Goal: Answer question/provide support: Share knowledge or assist other users

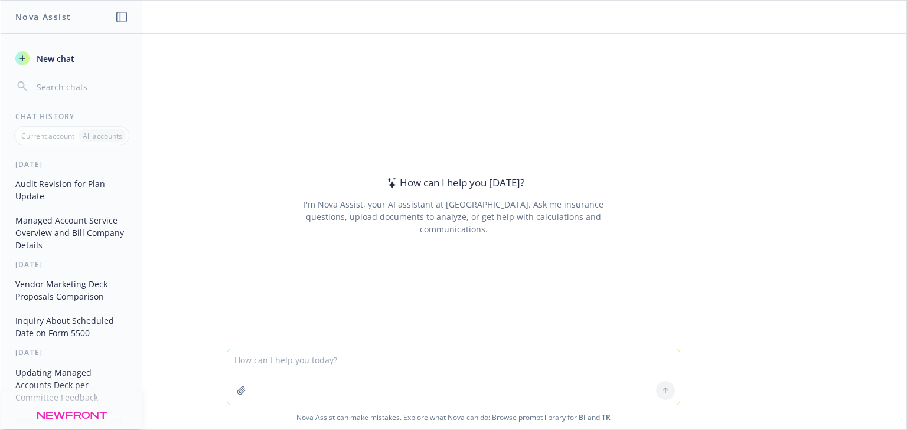
type textarea "A"
click at [511, 364] on textarea "Help me fill out a slide for a Committee meeting. Its about adminstra" at bounding box center [453, 376] width 452 height 55
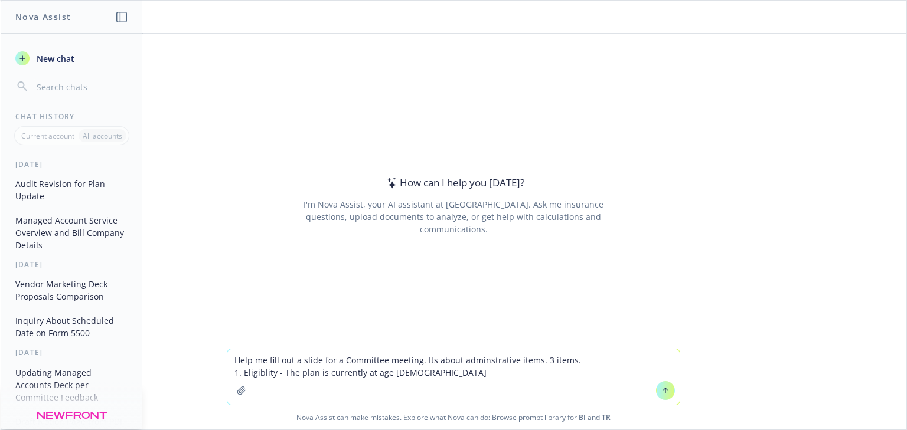
click at [311, 370] on textarea "Help me fill out a slide for a Committee meeting. Its about adminstrative items…" at bounding box center [453, 376] width 452 height 55
click at [337, 359] on textarea "Help me fill out a slide for a Committee meeting. Its about adminstrative items…" at bounding box center [453, 376] width 452 height 55
drag, startPoint x: 332, startPoint y: 371, endPoint x: 210, endPoint y: 387, distance: 123.1
click at [210, 387] on div "Help me fill out a slide for a 401k Committee meeting. Its about adminstrative …" at bounding box center [453, 389] width 905 height 81
click at [331, 375] on textarea "Help me fill out a slide for a 401k Committee meeting. Its about adminstrative …" at bounding box center [453, 376] width 452 height 55
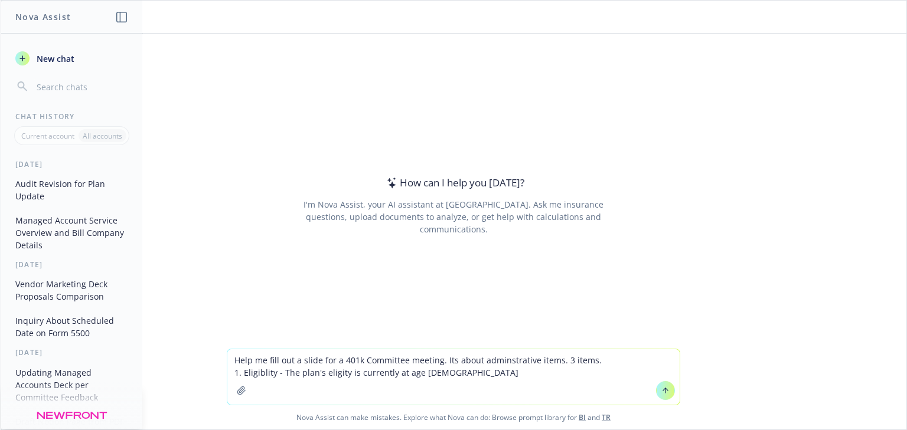
click at [331, 375] on textarea "Help me fill out a slide for a 401k Committee meeting. Its about adminstrative …" at bounding box center [453, 376] width 452 height 55
click at [442, 375] on textarea "Help me fill out a slide for a 401k Committee meeting. Its about adminstrative …" at bounding box center [453, 376] width 452 height 55
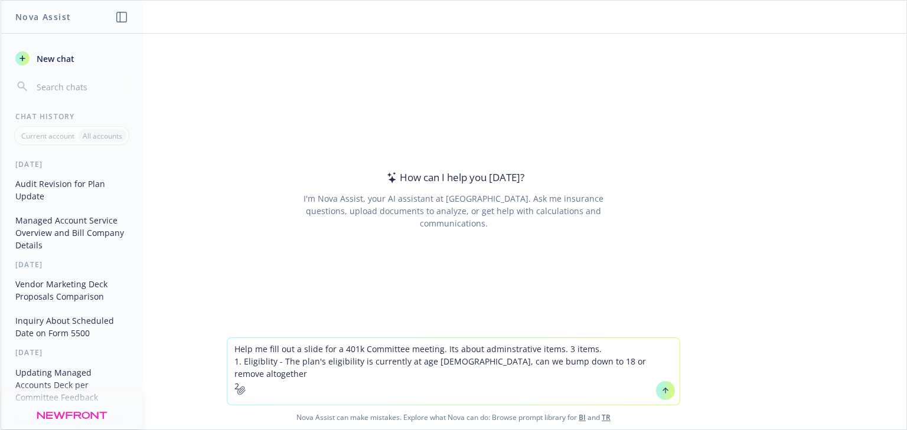
click at [257, 370] on textarea "Help me fill out a slide for a 401k Committee meeting. Its about adminstrative …" at bounding box center [453, 371] width 452 height 67
paste textarea "1) Institute a loan wait period of 30 days. If a participant pays off their 401…"
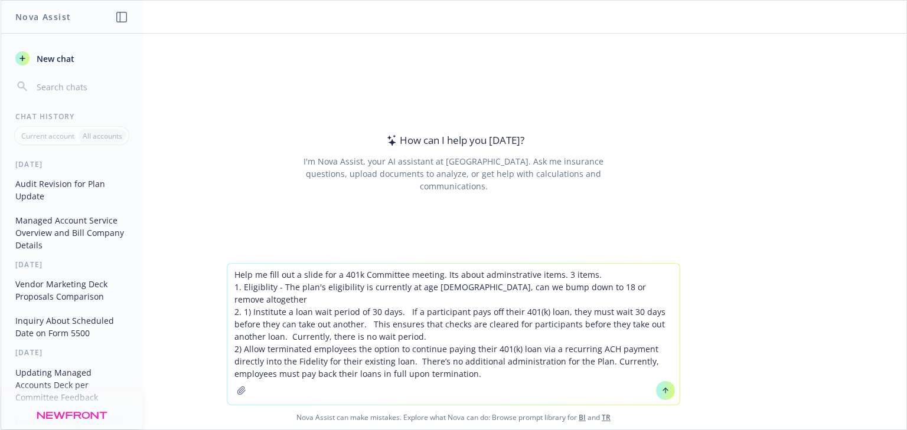
click at [250, 303] on textarea "Help me fill out a slide for a 401k Committee meeting. Its about adminstrative …" at bounding box center [453, 334] width 452 height 141
click at [235, 335] on textarea "Help me fill out a slide for a 401k Committee meeting. Its about adminstrative …" at bounding box center [453, 334] width 452 height 141
type textarea "Help me fill out a slide for a 401k Committee meeting. Its about adminstrative …"
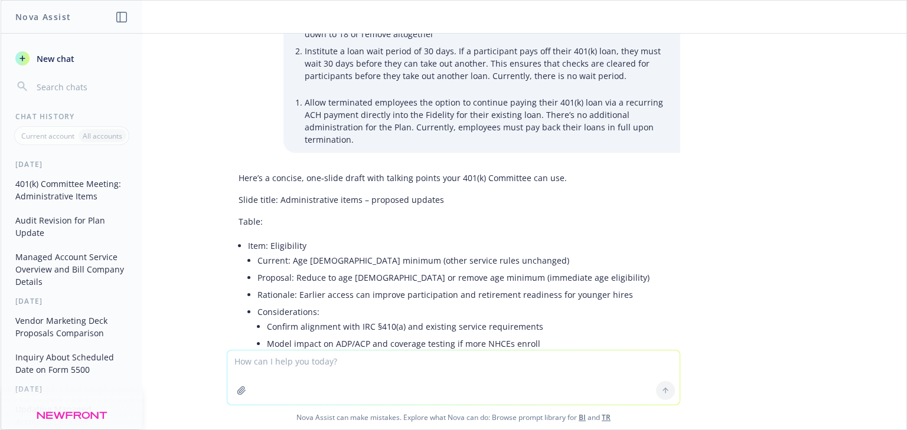
scroll to position [47, 0]
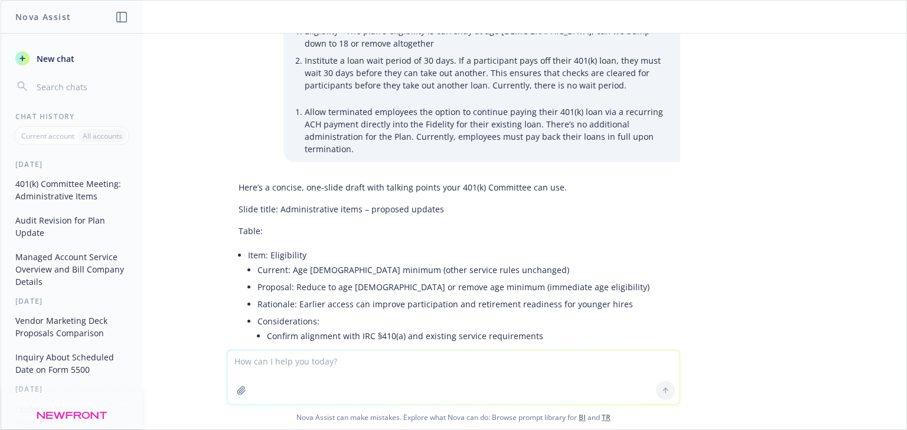
drag, startPoint x: 335, startPoint y: 205, endPoint x: 271, endPoint y: 205, distance: 63.7
click at [271, 205] on p "Slide title: Administrative items – proposed updates" at bounding box center [453, 209] width 430 height 12
copy p "Administrative items – proposed updates"
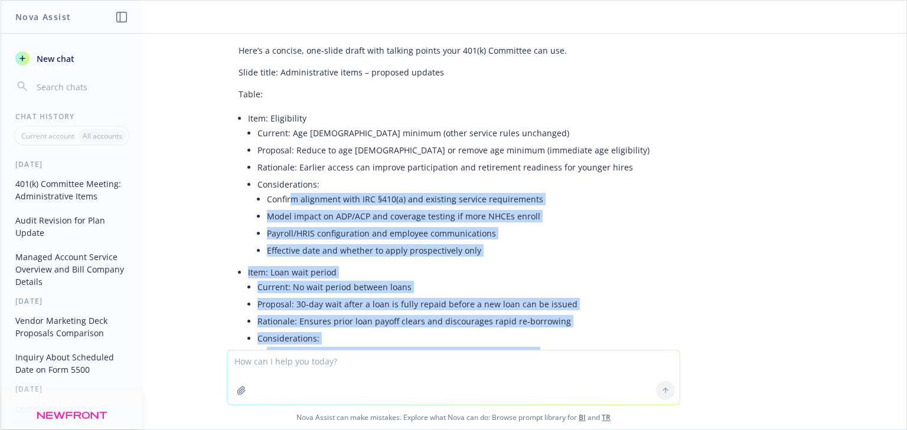
scroll to position [142, 0]
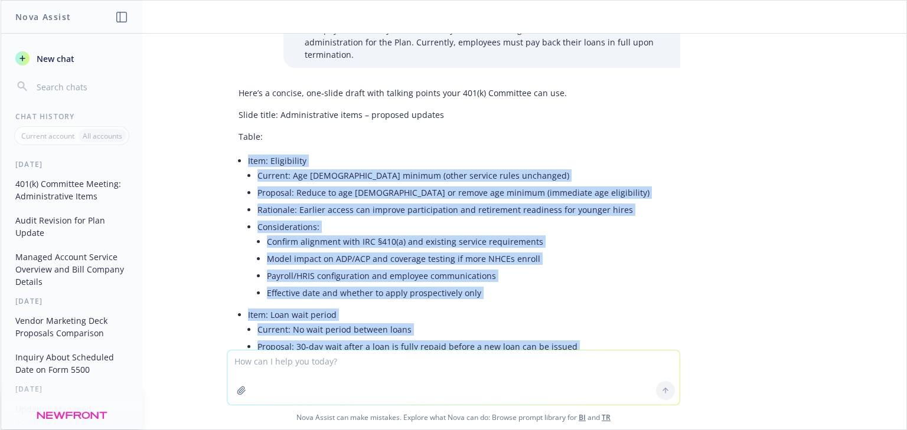
drag, startPoint x: 495, startPoint y: 280, endPoint x: 243, endPoint y: 151, distance: 283.5
copy ul "Lore: Ipsumdolors Ametcon: Adi 30 elitsed (doeiu tempori utlab etdolorem) Aliqu…"
